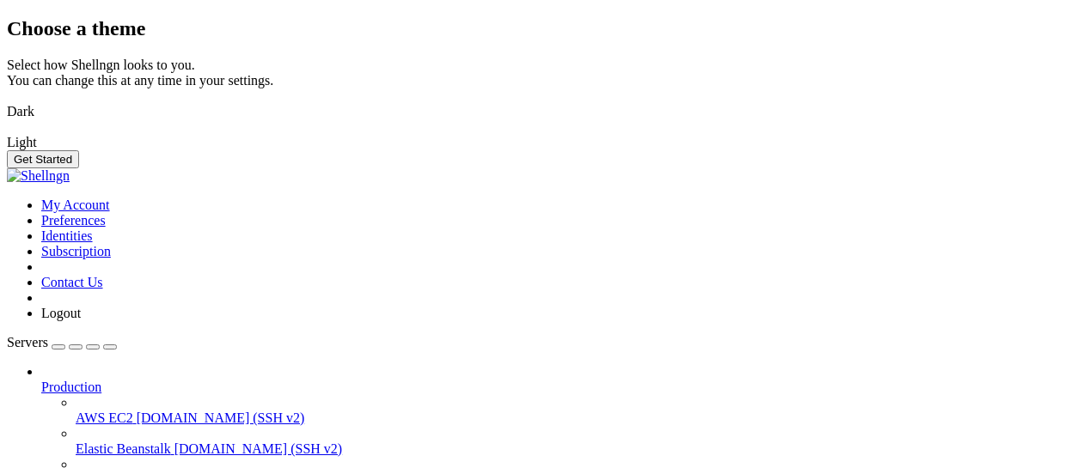
click at [7, 101] on img at bounding box center [7, 101] width 0 height 0
click at [79, 168] on button "Get Started" at bounding box center [43, 159] width 72 height 18
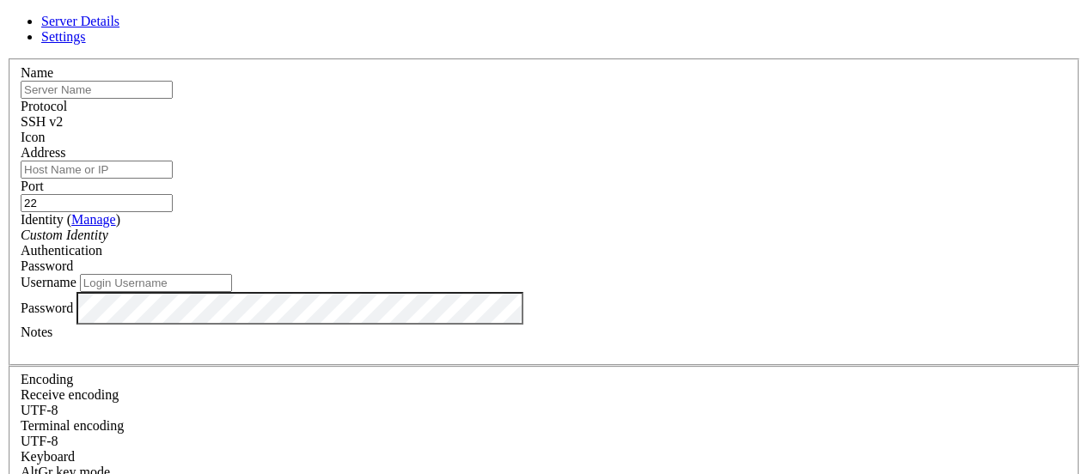
click at [173, 99] on input "text" at bounding box center [97, 90] width 152 height 18
click at [86, 34] on link "Settings" at bounding box center [63, 36] width 45 height 15
click at [119, 28] on link "Server Details" at bounding box center [80, 21] width 78 height 15
click at [193, 58] on div "Server Details Settings Name Protocol SSH v2 Icon" at bounding box center [544, 369] width 1074 height 710
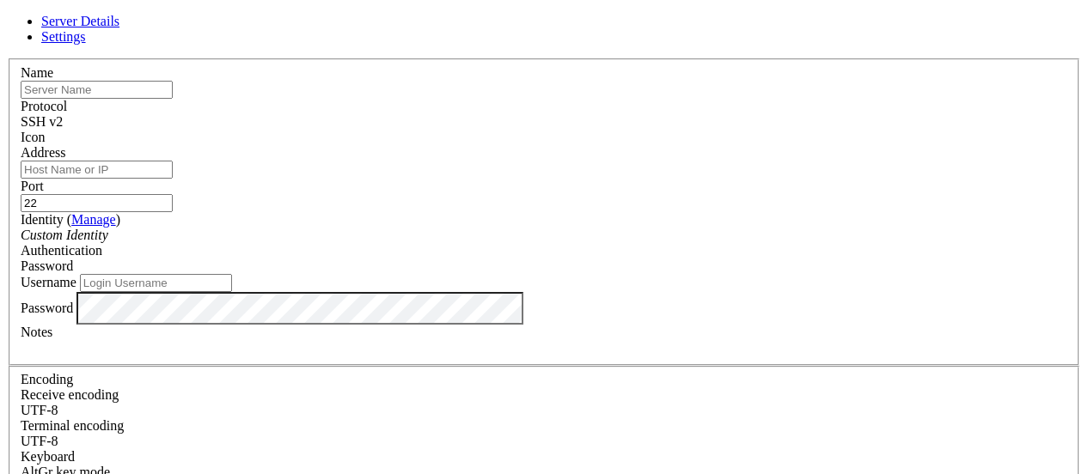
click at [112, 57] on div "Server Details Settings Name Protocol SSH v2 Icon" at bounding box center [544, 369] width 1074 height 710
click at [7, 58] on link at bounding box center [7, 58] width 0 height 0
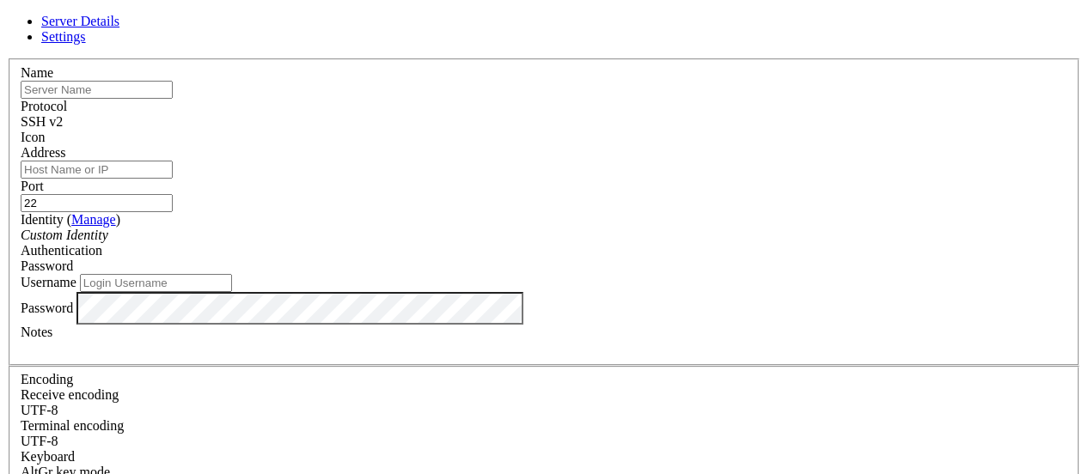
click at [672, 118] on div "SSH v2" at bounding box center [544, 121] width 1047 height 15
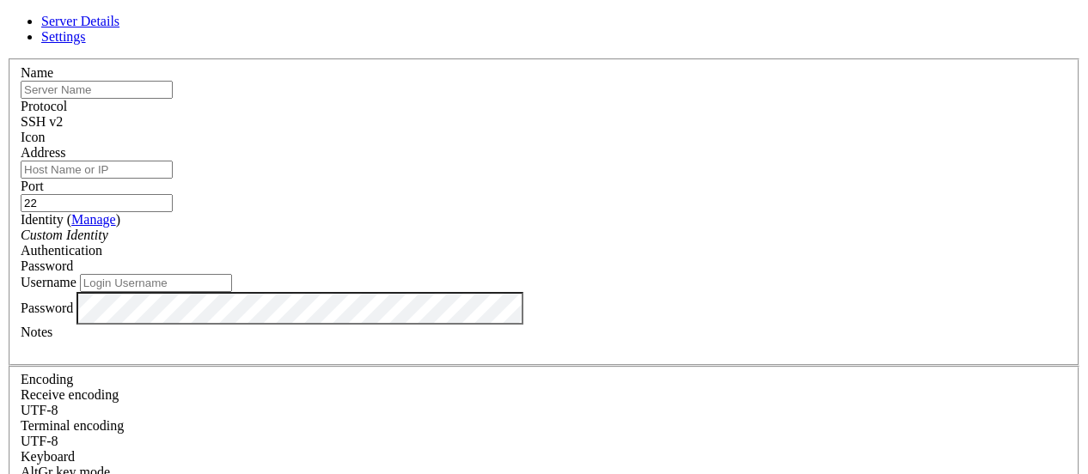
click at [753, 145] on div at bounding box center [544, 145] width 1047 height 0
click at [173, 99] on input "text" at bounding box center [97, 90] width 152 height 18
type input "68"
click at [173, 179] on input "Address" at bounding box center [97, 170] width 152 height 18
paste input "s4%lmAPooL?eb"
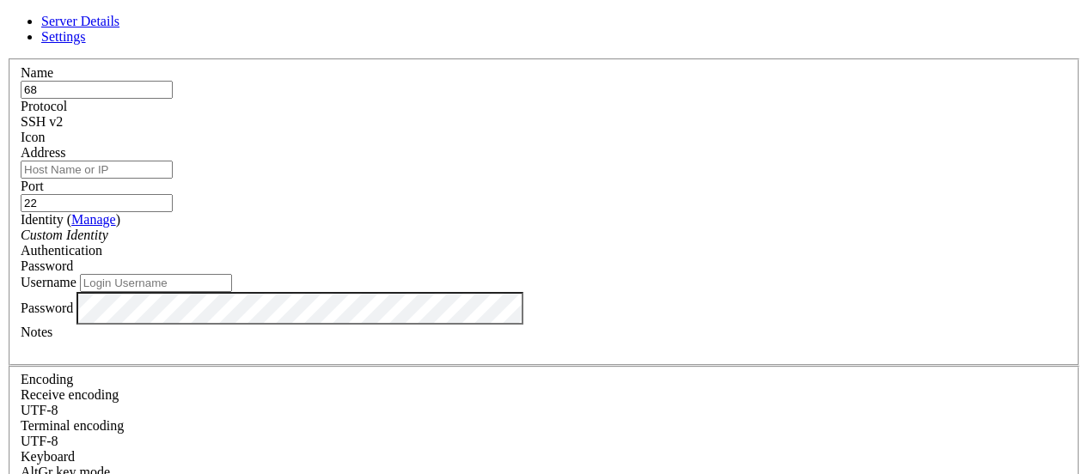
type input "s4%lmAPooL?eb"
click at [173, 179] on input "s4%lmAPooL?eb" at bounding box center [97, 170] width 152 height 18
click at [173, 178] on input "Address" at bounding box center [97, 170] width 152 height 18
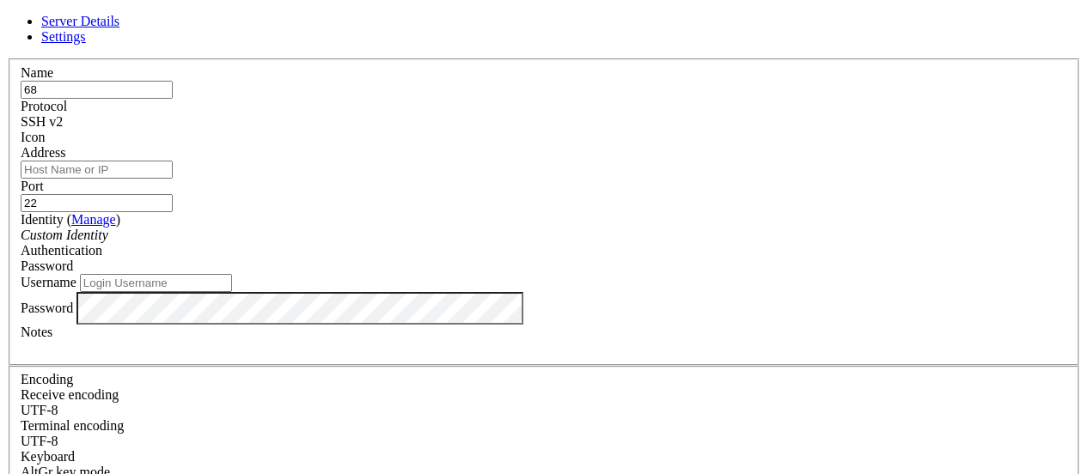
click at [173, 179] on input "Address" at bounding box center [97, 170] width 152 height 18
paste input "ssh evobits@[TECHNICAL_ID]"
drag, startPoint x: 401, startPoint y: 186, endPoint x: 320, endPoint y: 183, distance: 80.8
click at [173, 179] on input "ssh evobits@[TECHNICAL_ID]" at bounding box center [97, 170] width 152 height 18
type input "[TECHNICAL_ID]"
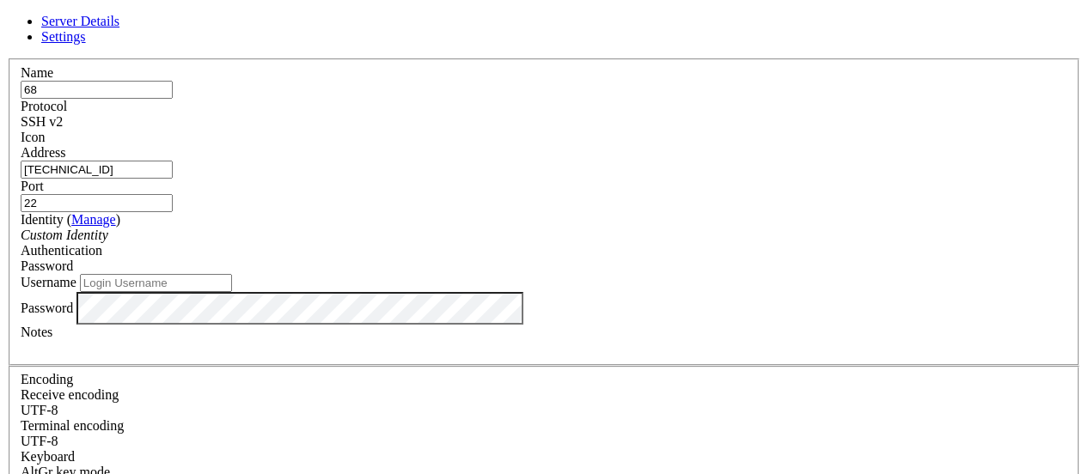
click at [232, 292] on input "Username" at bounding box center [156, 283] width 152 height 18
paste input "ssh evobits@"
click at [232, 292] on input "ssh evobits@" at bounding box center [156, 283] width 152 height 18
click at [232, 292] on input "evobits@" at bounding box center [156, 283] width 152 height 18
type input "evobits"
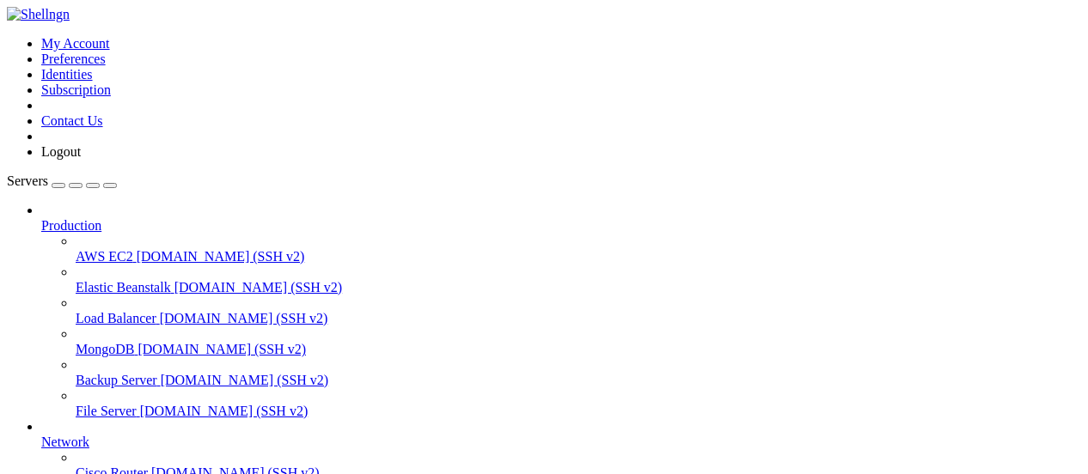
scroll to position [219, 0]
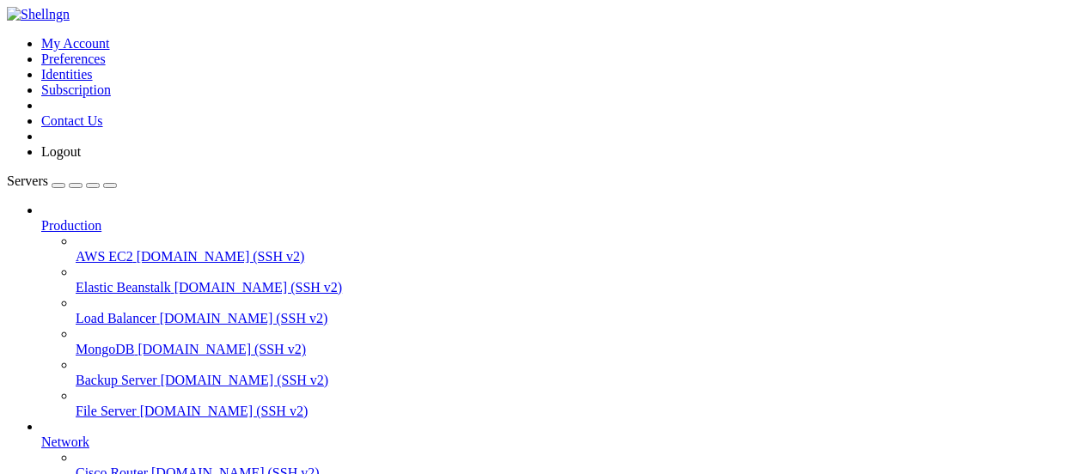
click at [76, 186] on div "button" at bounding box center [76, 186] width 0 height 0
click at [156, 383] on div "Servers Production AWS EC2 [DOMAIN_NAME] (SSH v2) Elastic Beanstalk [DOMAIN_NAM…" at bounding box center [544, 420] width 1074 height 493
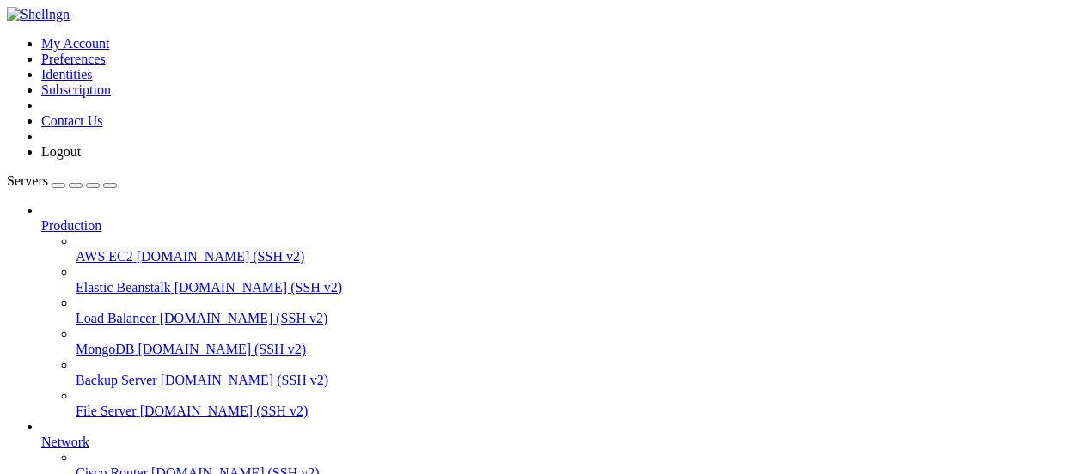
scroll to position [88, 0]
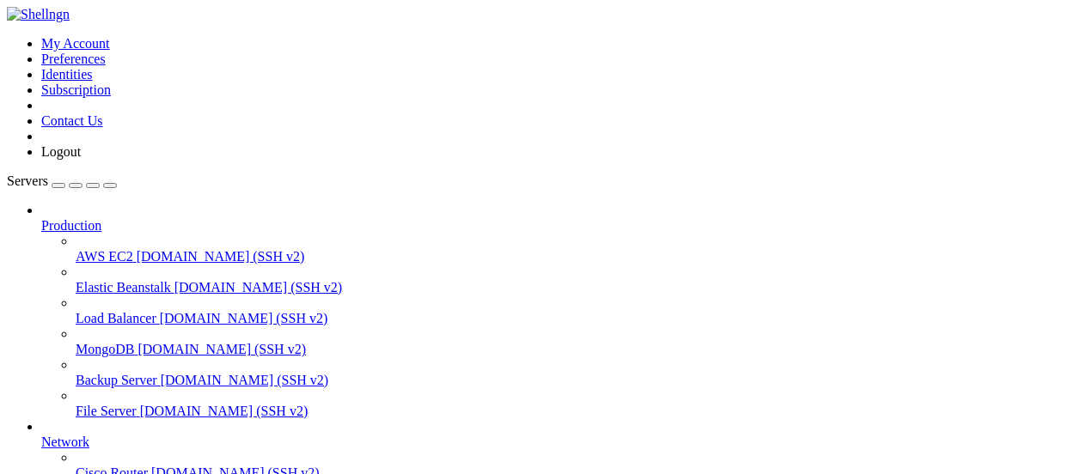
click at [7, 36] on icon at bounding box center [7, 36] width 0 height 0
click at [106, 66] on link "Preferences" at bounding box center [73, 59] width 64 height 15
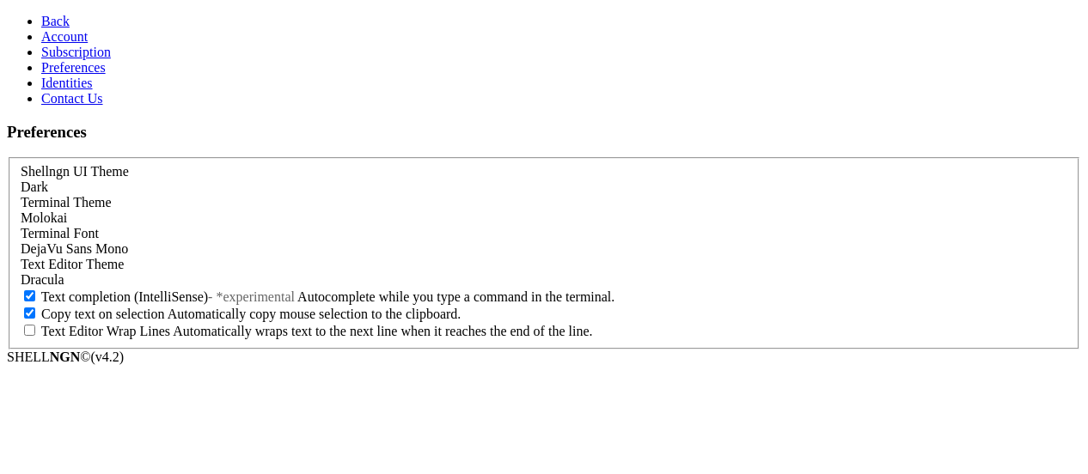
scroll to position [33, 0]
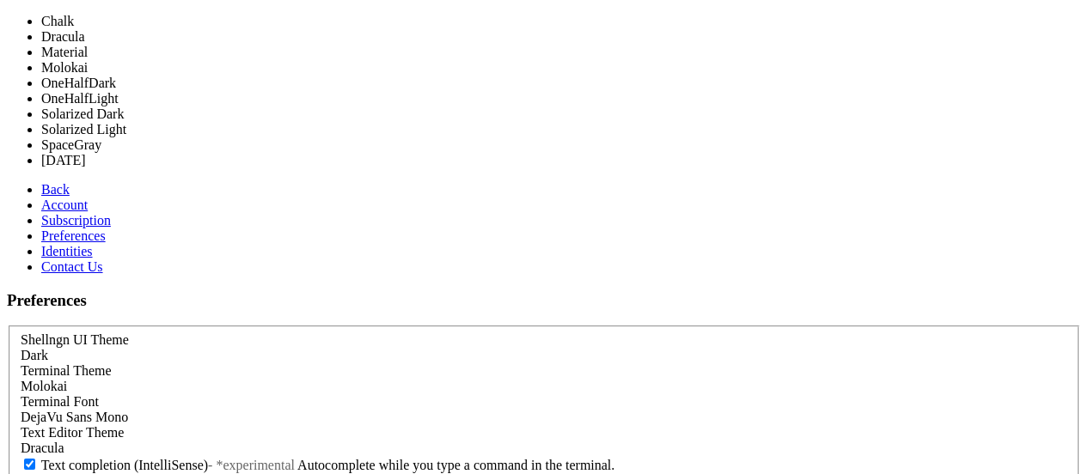
click at [245, 379] on div "Molokai" at bounding box center [544, 386] width 1047 height 15
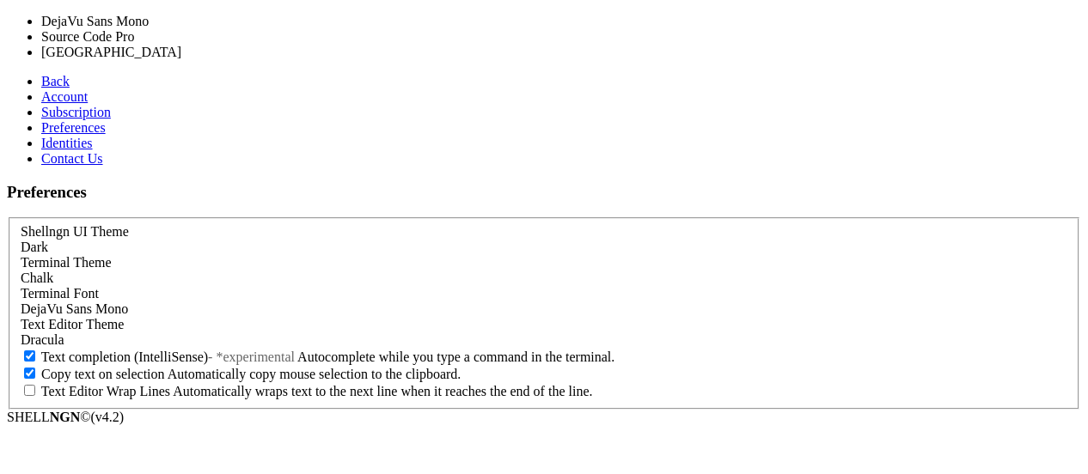
click at [128, 302] on span "DejaVu Sans Mono" at bounding box center [74, 309] width 107 height 15
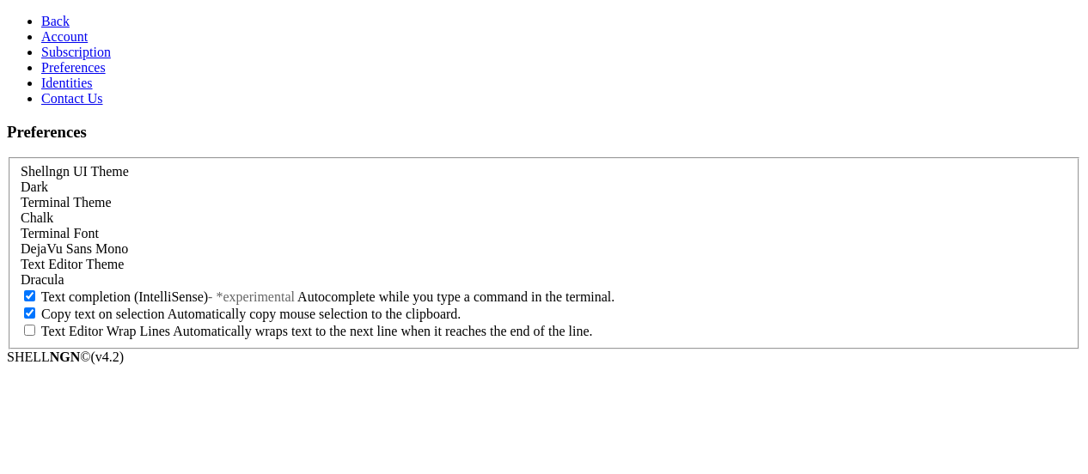
click at [128, 242] on span "DejaVu Sans Mono" at bounding box center [74, 249] width 107 height 15
click at [41, 18] on span "Back" at bounding box center [55, 21] width 28 height 15
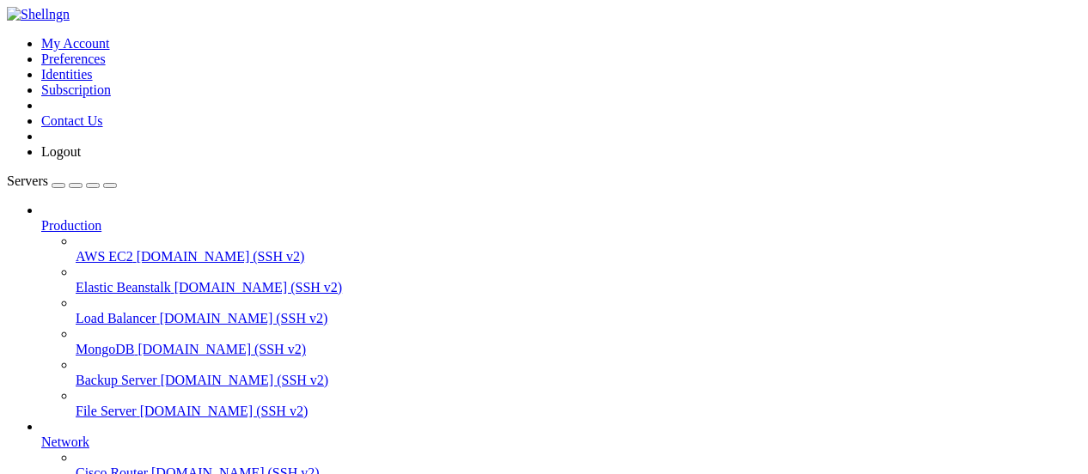
scroll to position [190, 0]
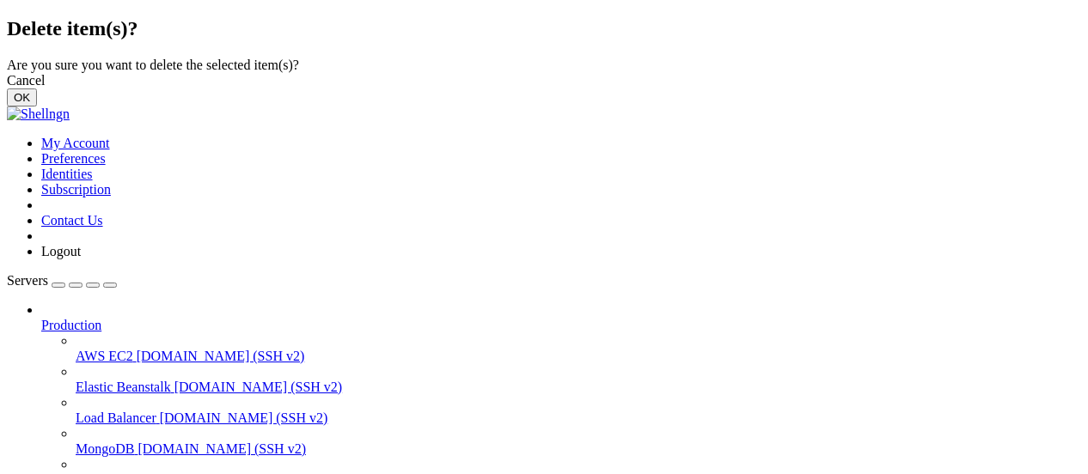
click at [37, 107] on button "OK" at bounding box center [22, 98] width 30 height 18
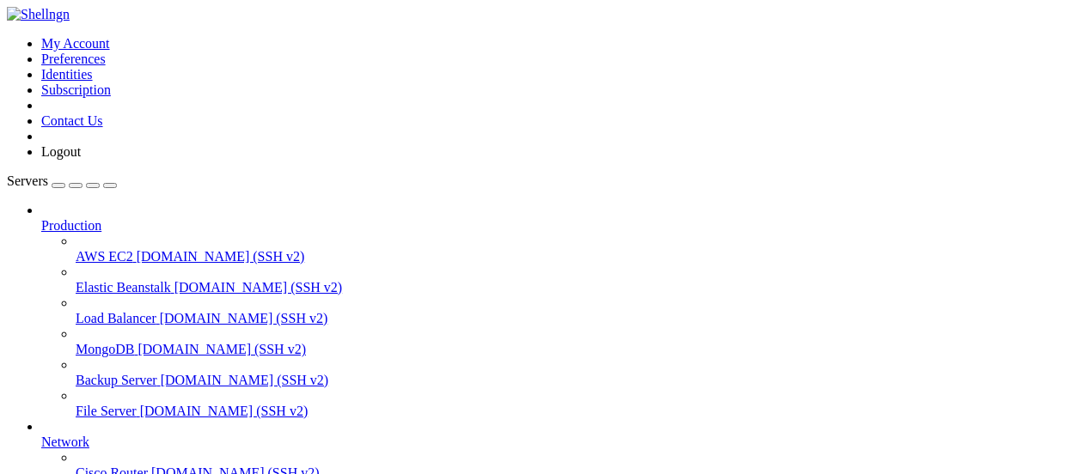
scroll to position [0, 0]
